Goal: Transaction & Acquisition: Purchase product/service

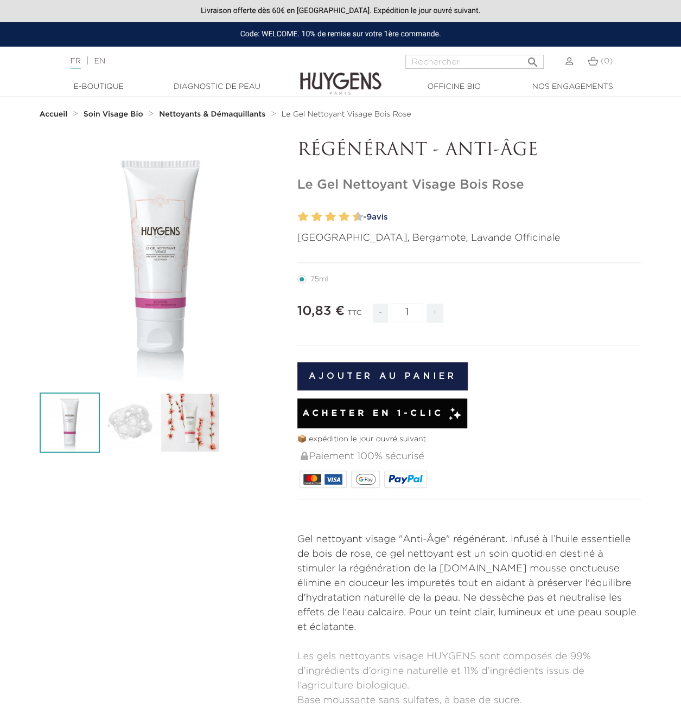
click at [436, 63] on input "Rechercher" at bounding box center [474, 62] width 138 height 14
paste input "HUYGENS BOIS ROSE FACE WASH"
click at [435, 60] on input "HUYGENS BOIS ROSE FACE WASH" at bounding box center [474, 62] width 138 height 14
click at [430, 62] on input "HUYGENS BOIS ROSE FACE WASH" at bounding box center [474, 62] width 138 height 14
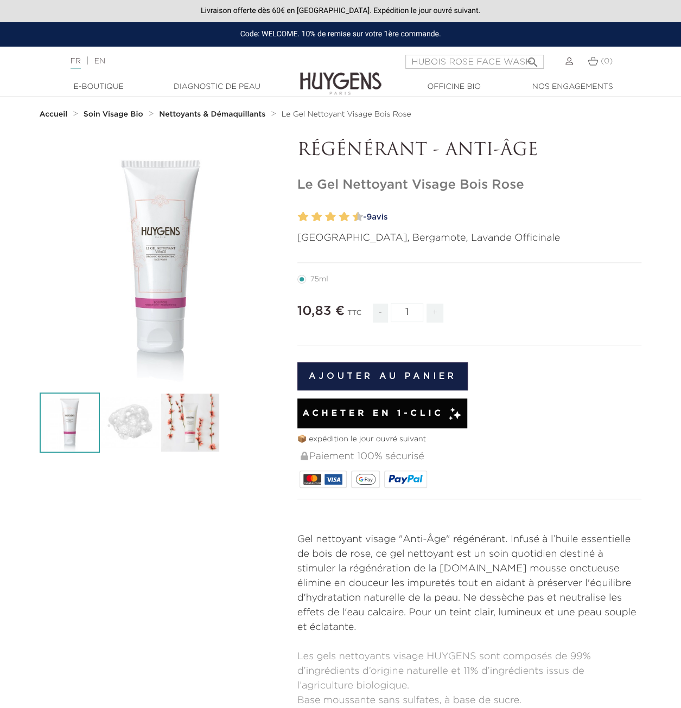
scroll to position [0, 0]
type input "BOIS ROSE FACE WASH"
click at [523, 52] on button " Rechercher" at bounding box center [533, 59] width 20 height 15
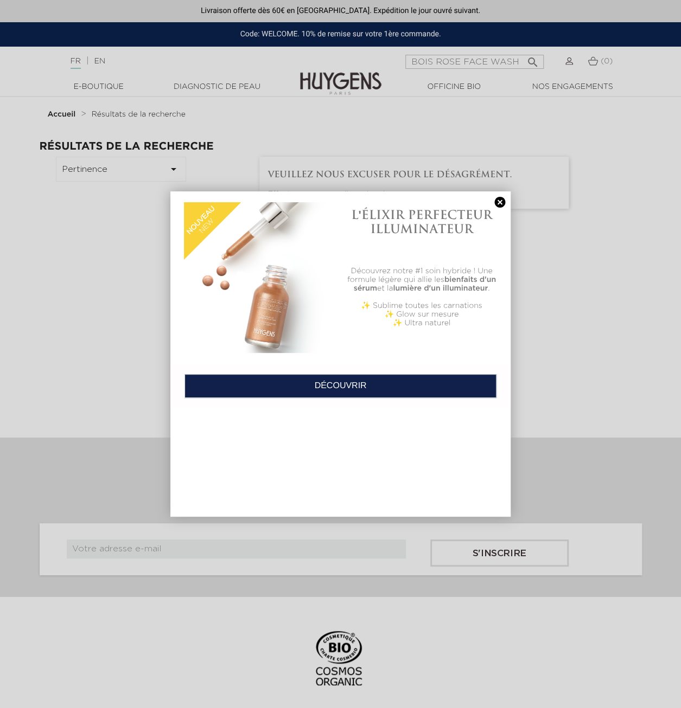
click at [497, 204] on link at bounding box center [499, 202] width 15 height 11
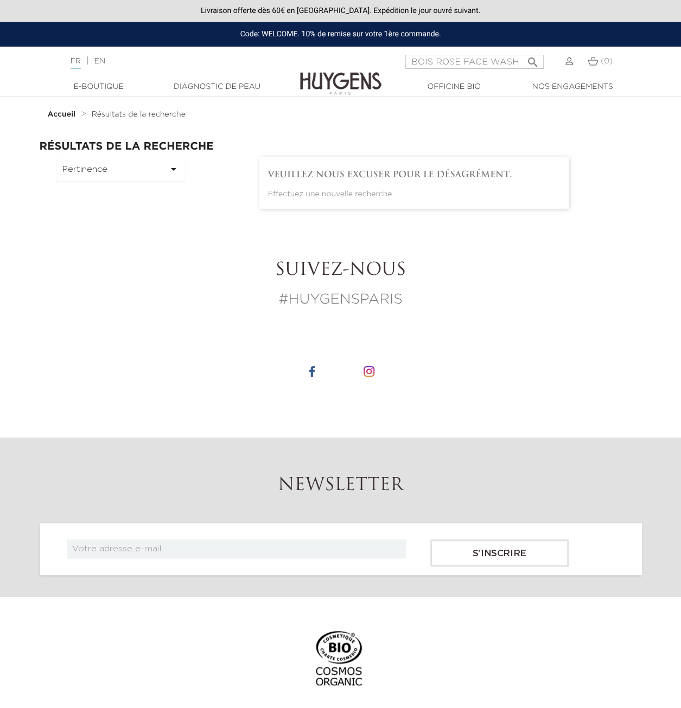
drag, startPoint x: 464, startPoint y: 63, endPoint x: 403, endPoint y: 62, distance: 60.8
click at [403, 62] on div "BOIS ROSE FACE WASH  Rechercher (0)" at bounding box center [510, 68] width 227 height 26
type input "FACE WASH"
click at [523, 52] on button " Rechercher" at bounding box center [533, 59] width 20 height 15
click at [472, 61] on input "FACE WASH" at bounding box center [474, 62] width 138 height 14
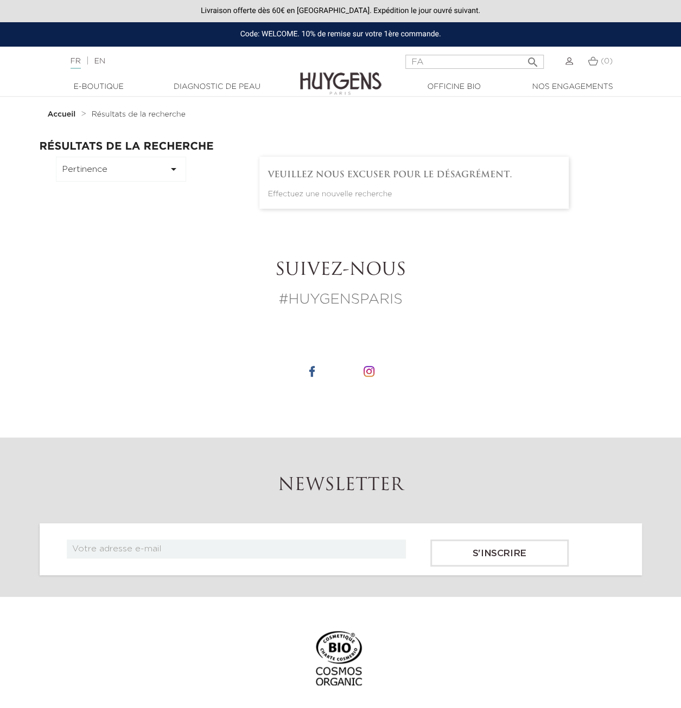
type input "F"
click at [101, 61] on link "EN" at bounding box center [99, 61] width 11 height 8
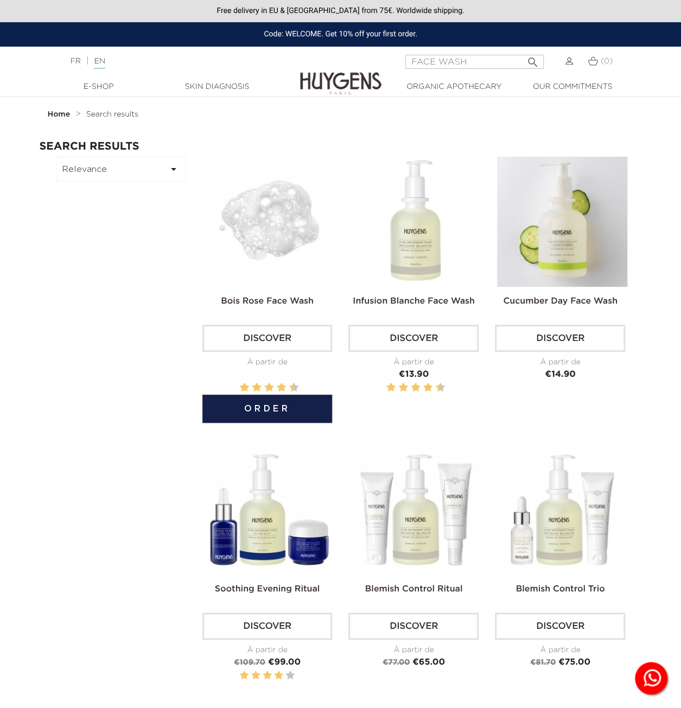
click at [267, 335] on link "Discover" at bounding box center [267, 338] width 130 height 27
